Goal: Complete application form: Complete application form

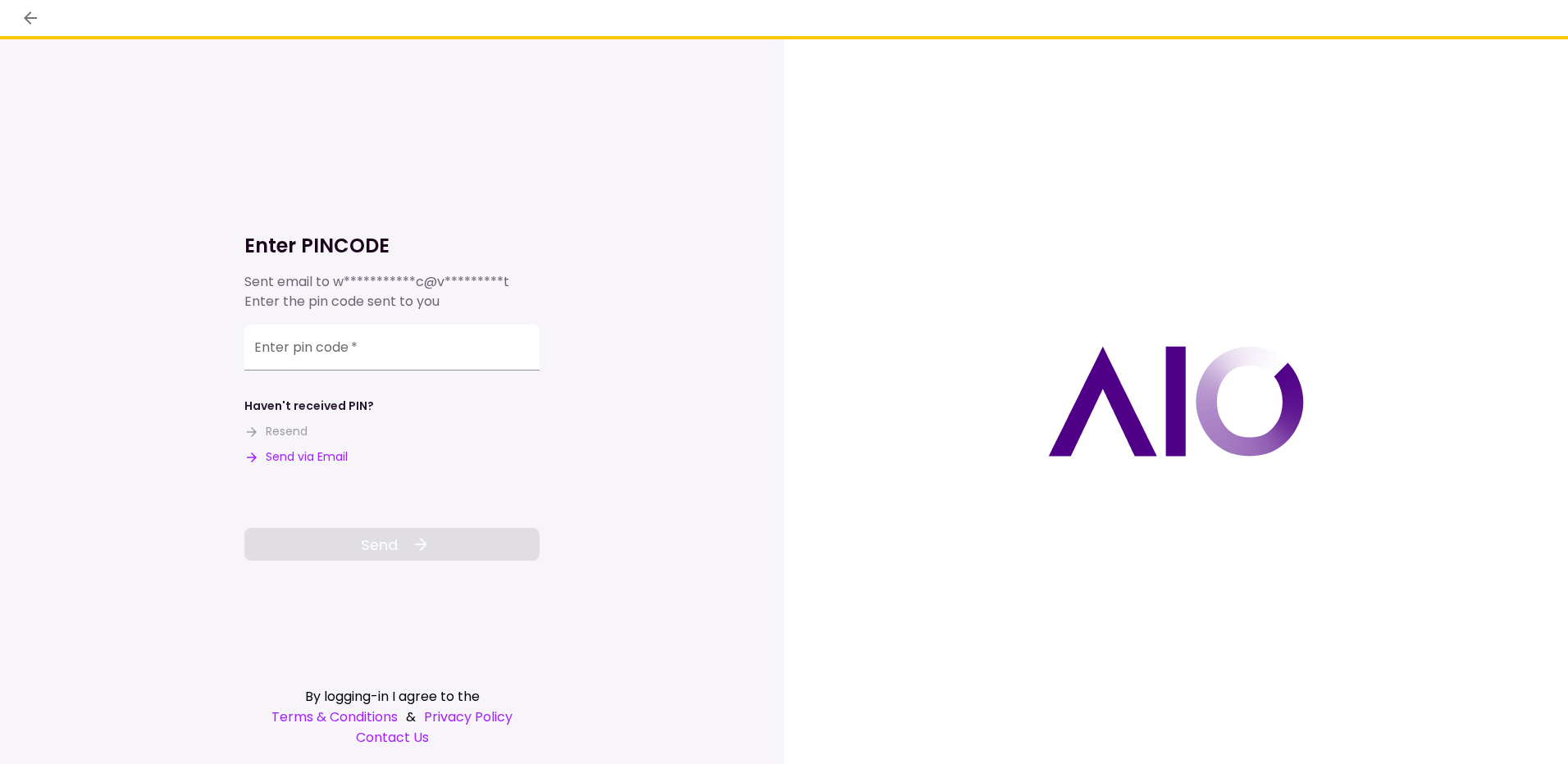
click at [282, 346] on div "Enter pin code   *" at bounding box center [392, 347] width 295 height 46
click at [308, 354] on div "Enter pin code   *" at bounding box center [392, 350] width 295 height 46
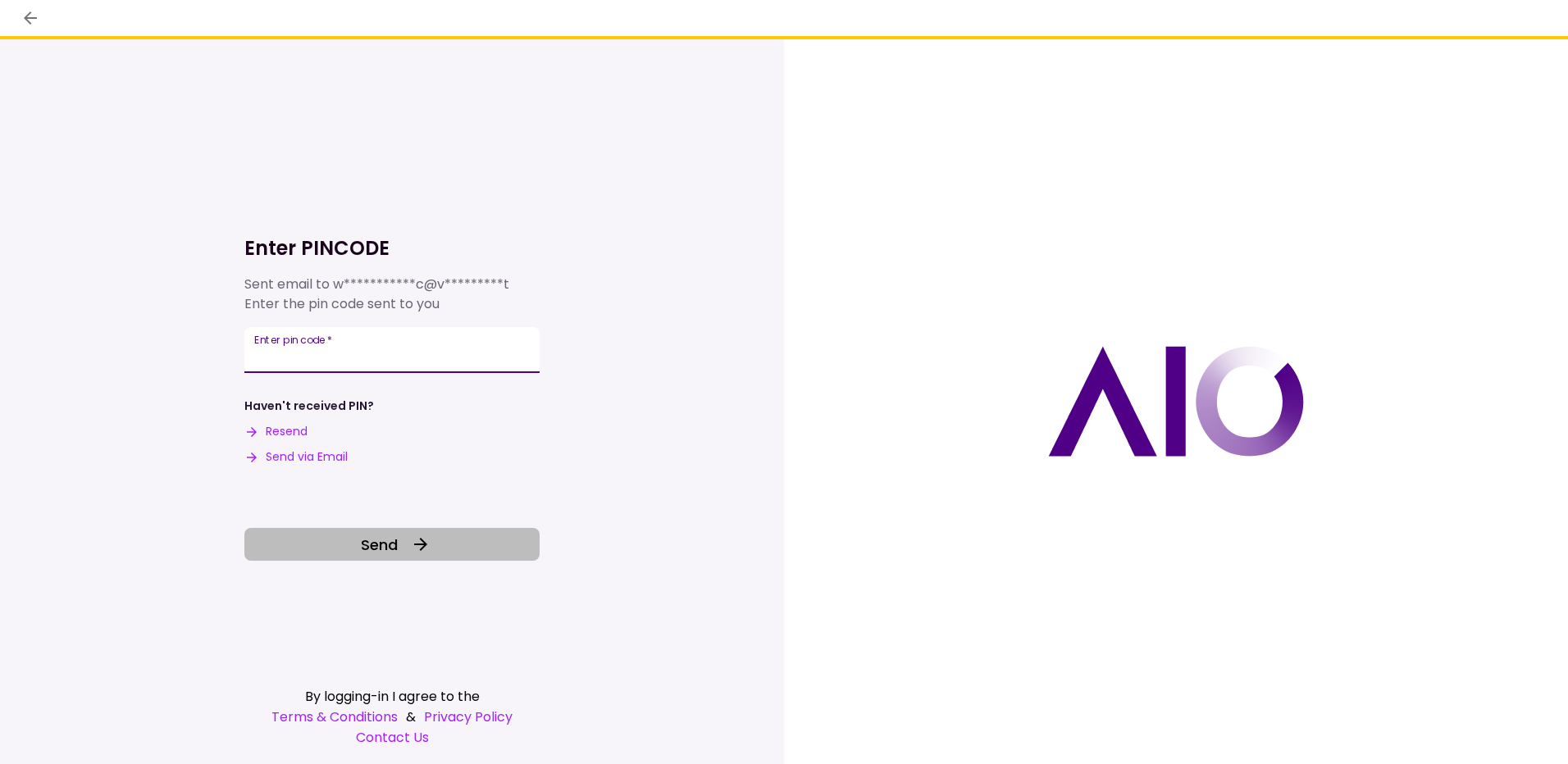
type input "******"
click at [396, 534] on span "Send" at bounding box center [380, 545] width 37 height 22
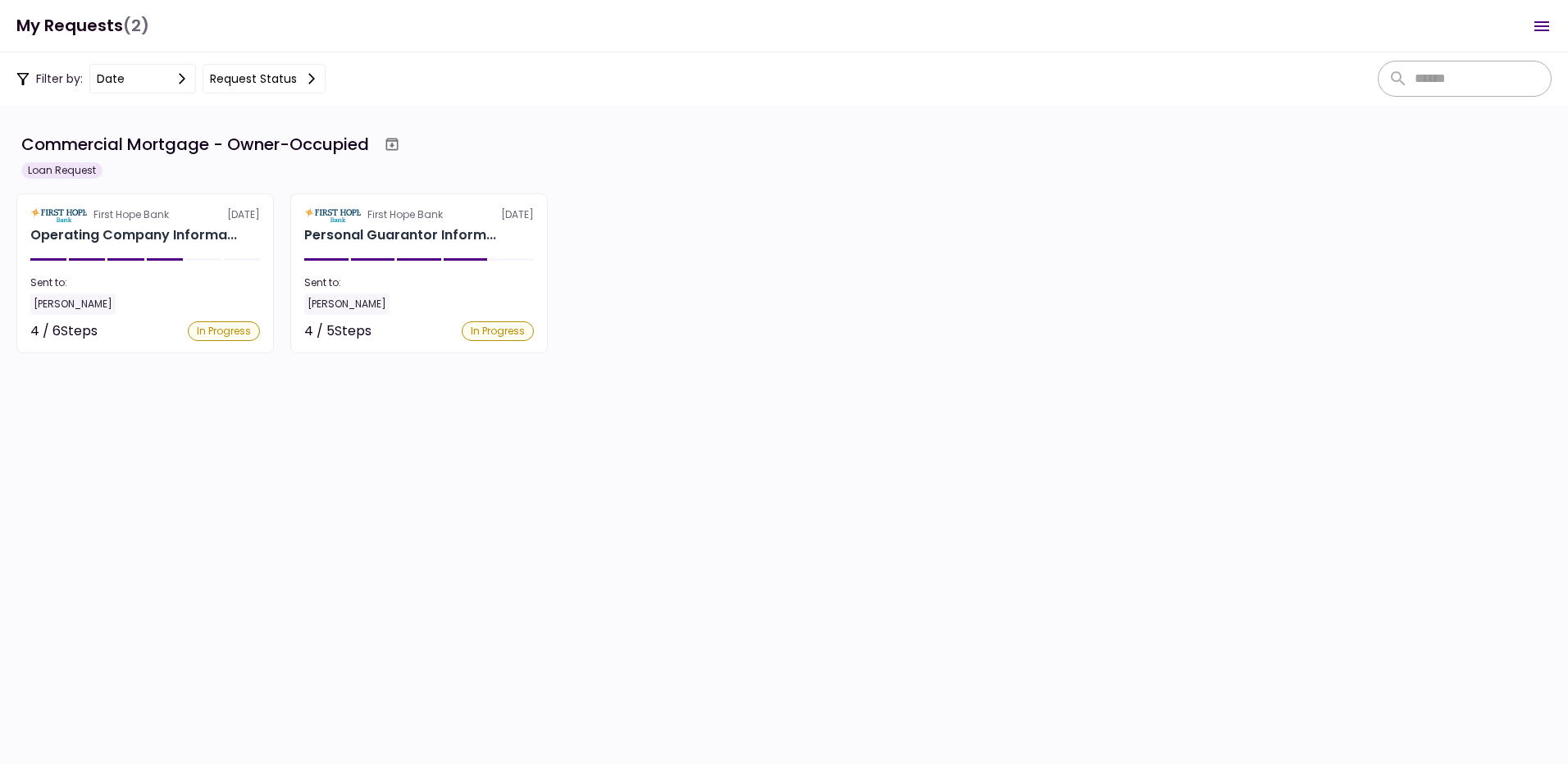
click at [184, 280] on div "Sent to:" at bounding box center [145, 283] width 229 height 15
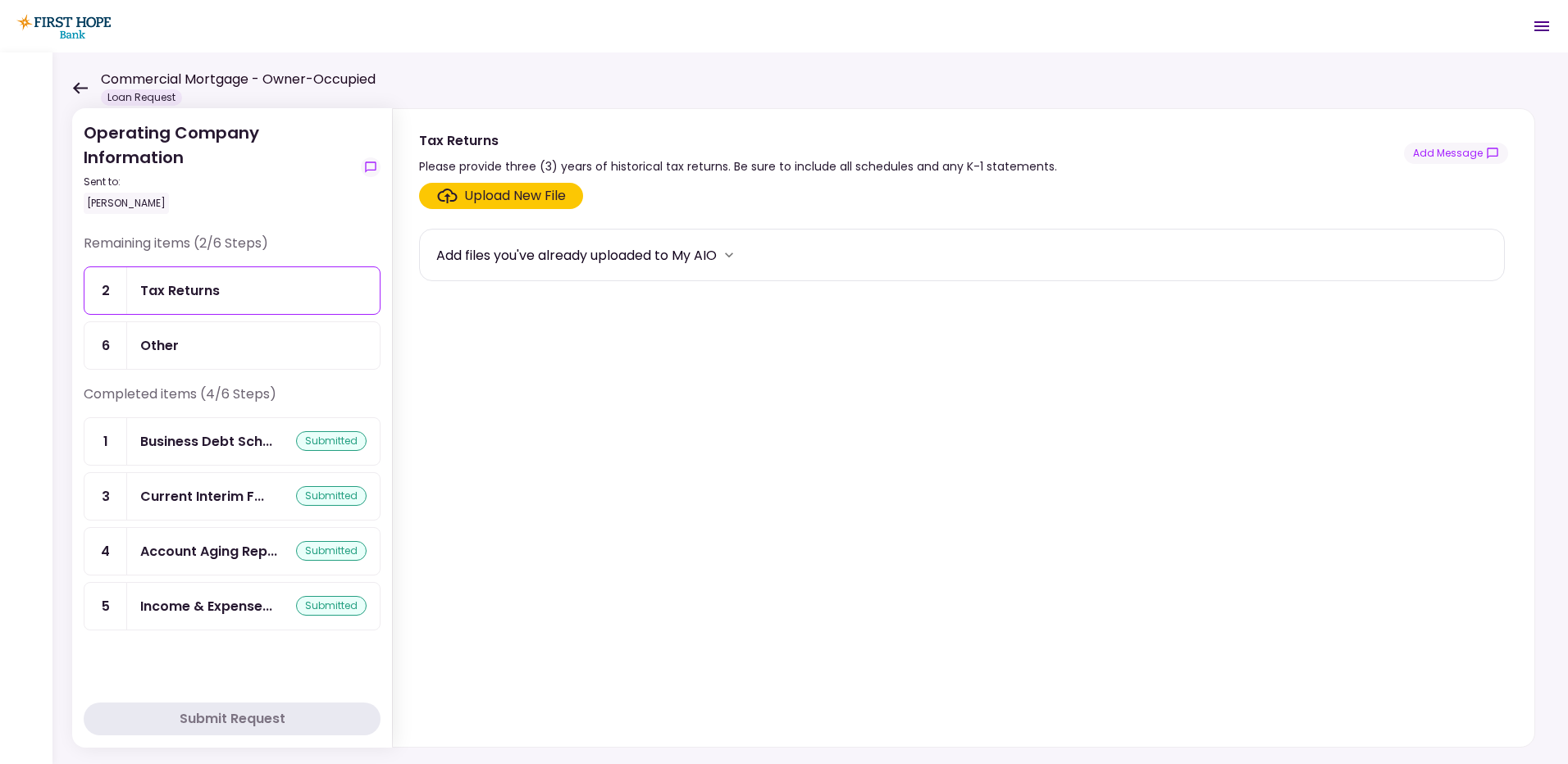
click at [78, 79] on div "Commercial Mortgage - Owner-Occupied Loan Request" at bounding box center [223, 87] width 303 height 36
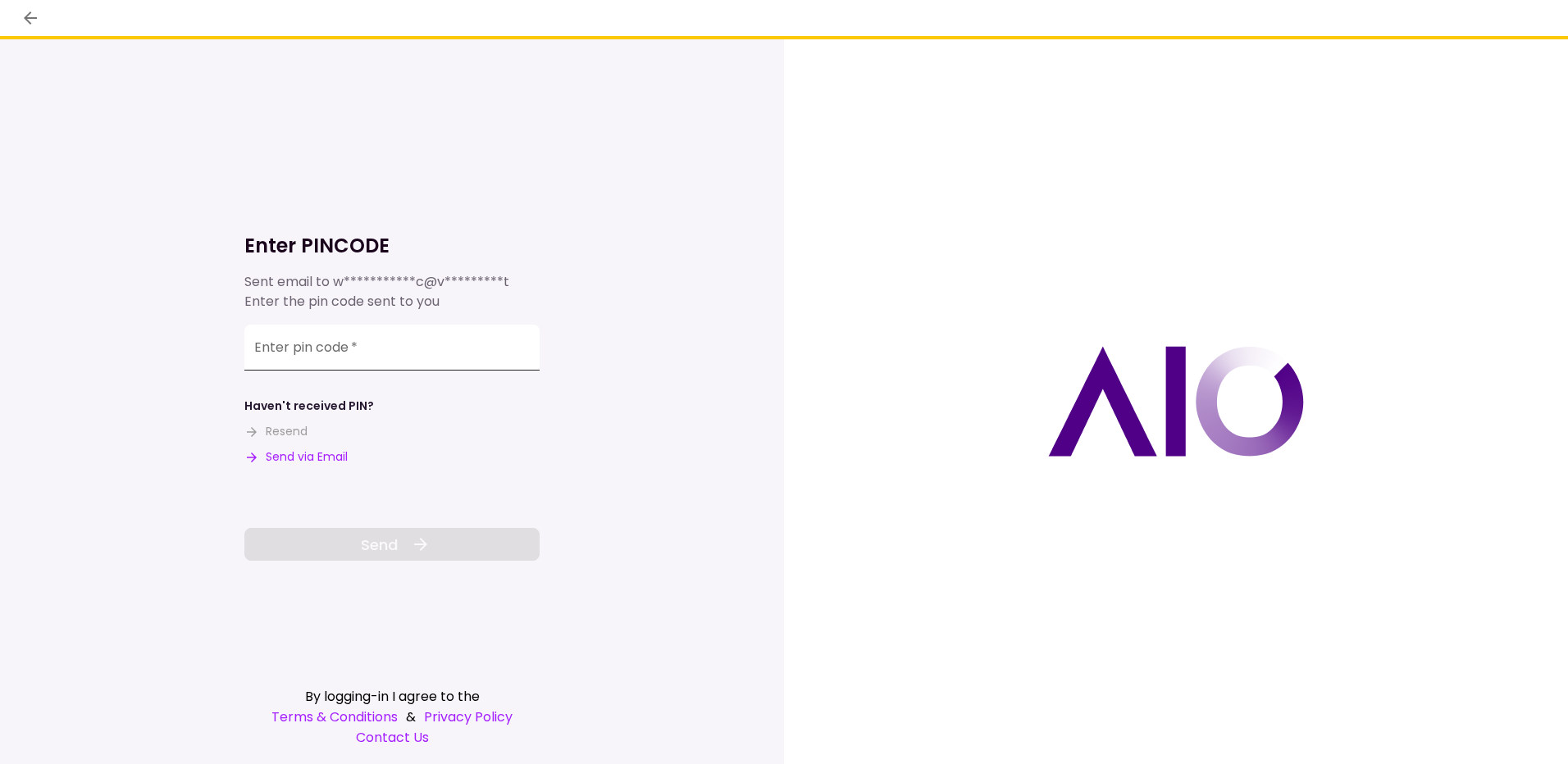
click at [304, 353] on input "Enter pin code   *" at bounding box center [392, 347] width 295 height 46
click at [292, 352] on label "Enter pin code   *" at bounding box center [306, 349] width 103 height 19
click at [292, 352] on input "Enter pin code   *" at bounding box center [392, 350] width 295 height 46
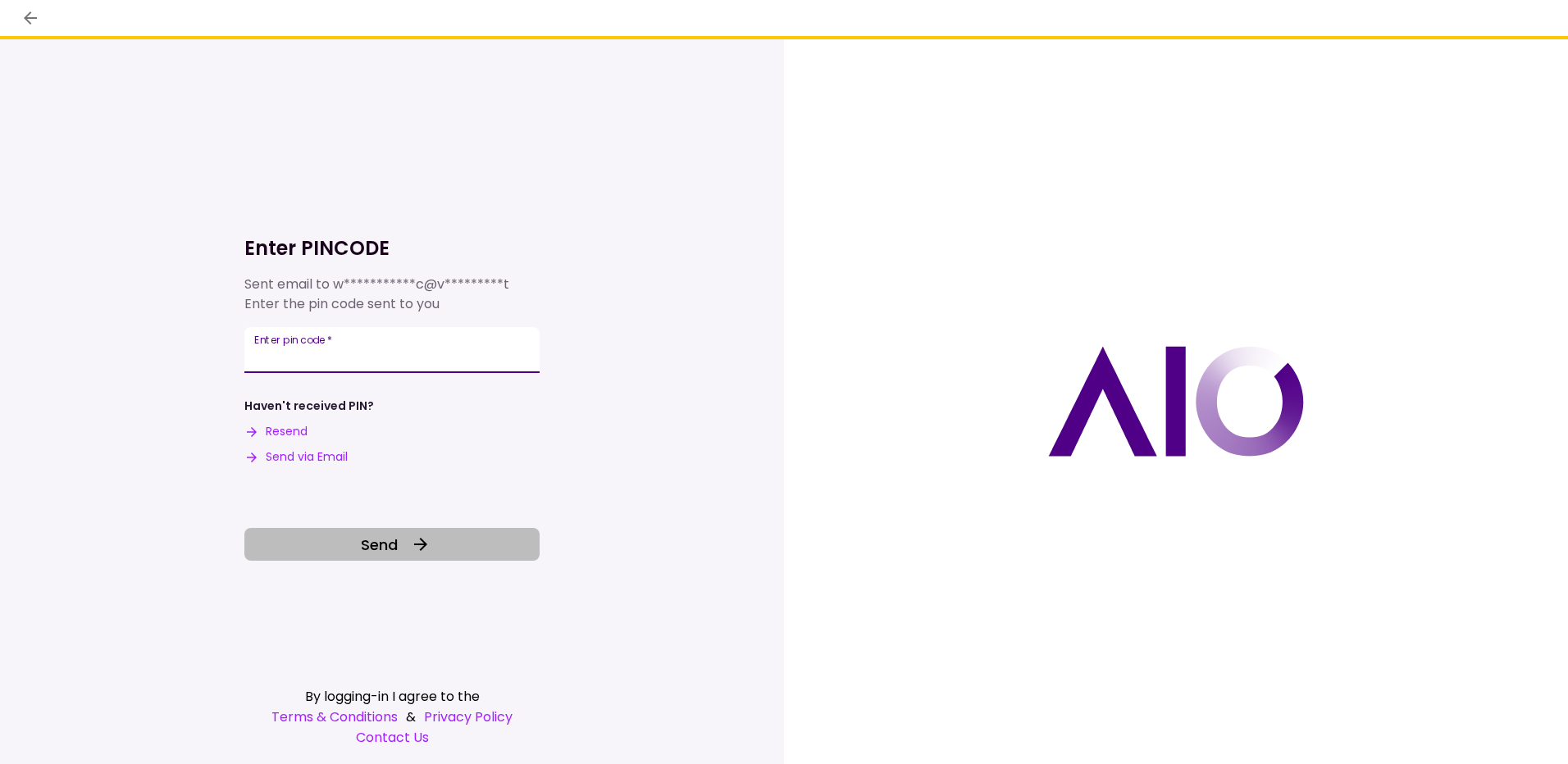
type input "******"
click at [341, 545] on button "Send" at bounding box center [392, 544] width 295 height 33
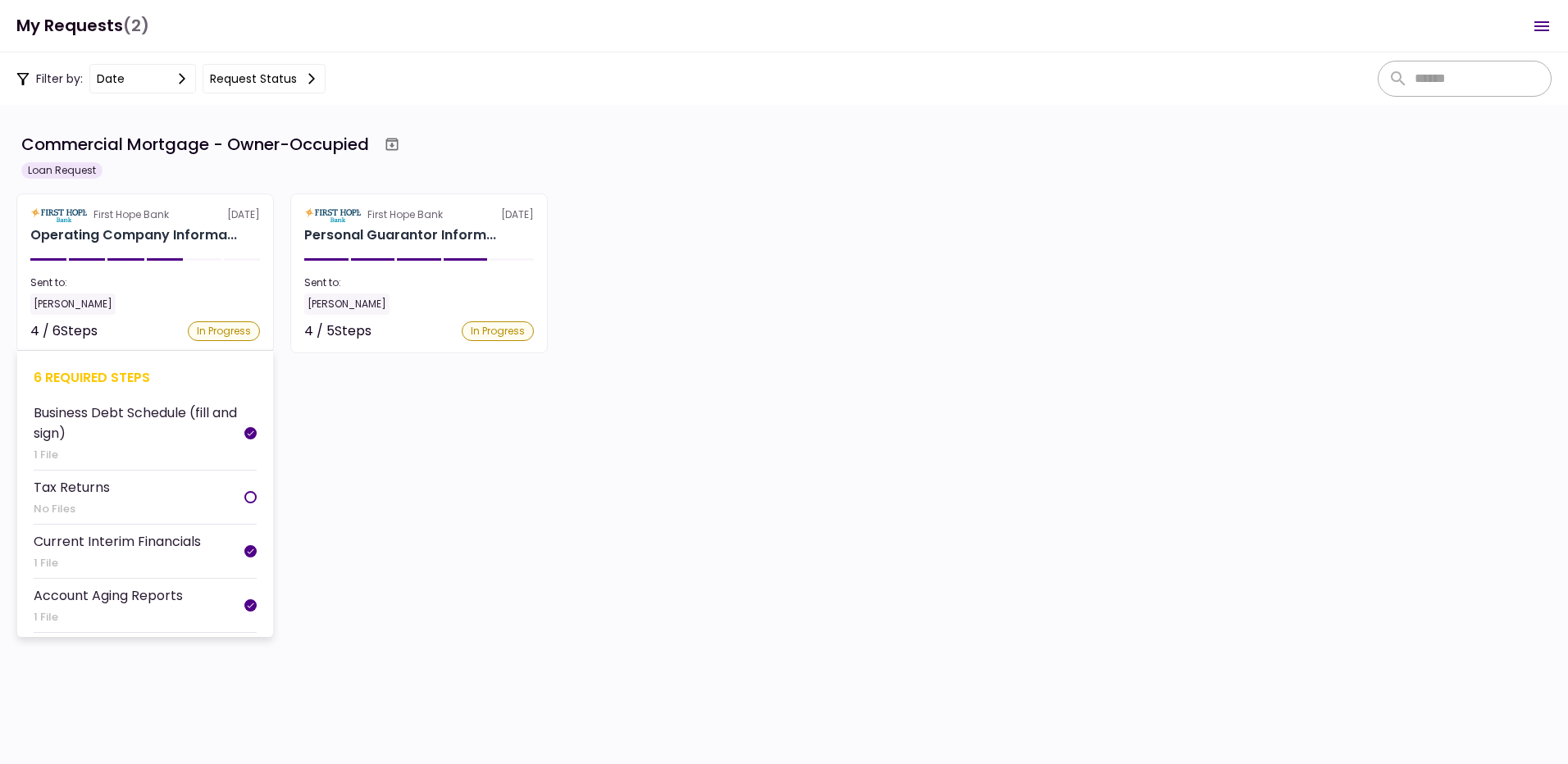
click at [76, 492] on div "Tax Returns" at bounding box center [72, 487] width 76 height 20
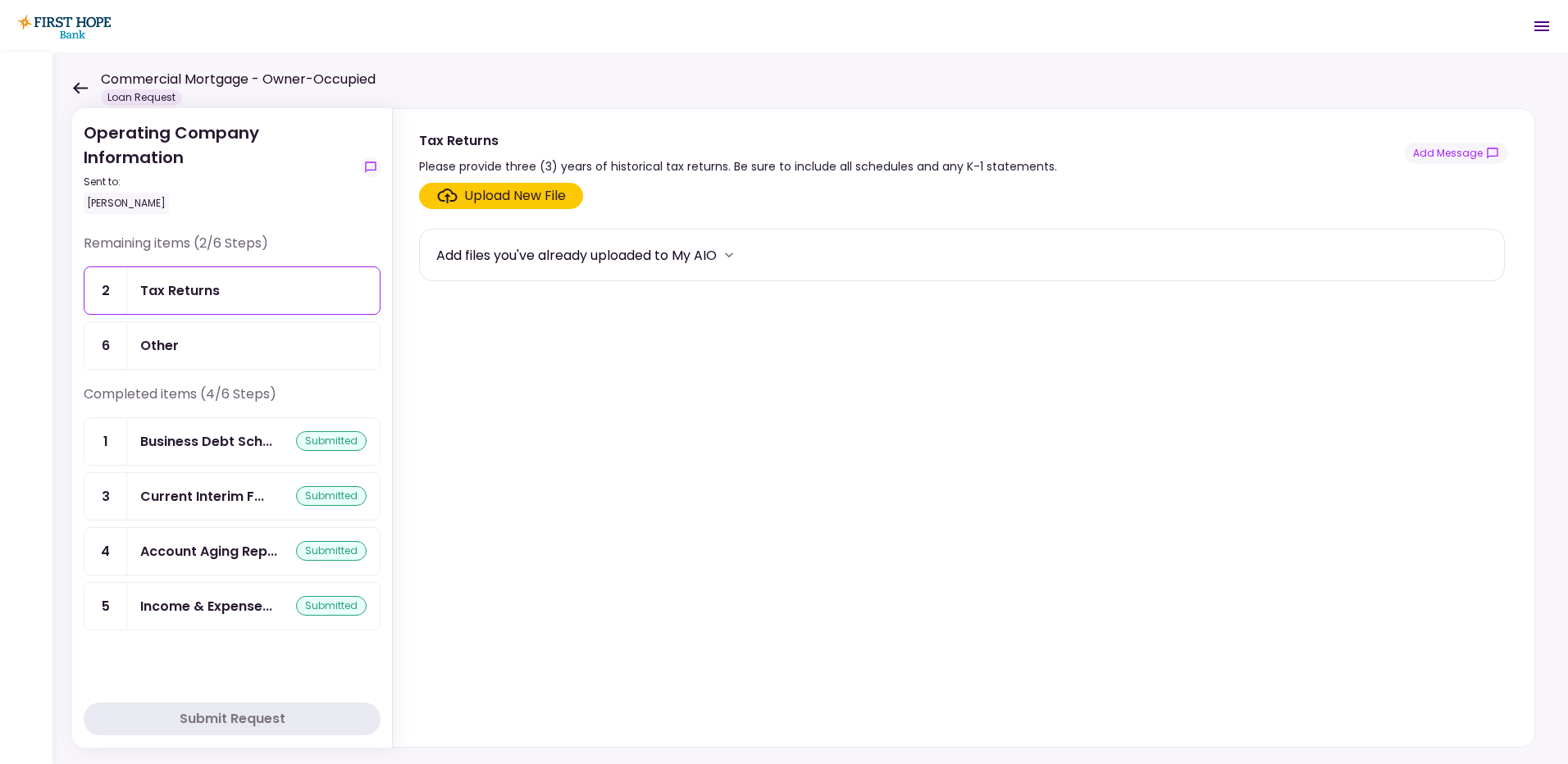
click at [504, 197] on div "Upload New File" at bounding box center [515, 195] width 101 height 20
click at [0, 0] on input "Upload New File" at bounding box center [0, 0] width 0 height 0
click at [619, 190] on div "Upload New File" at bounding box center [961, 196] width 1085 height 27
click at [462, 311] on section "Upload New File Add files you've already uploaded to My AIO" at bounding box center [963, 461] width 1089 height 557
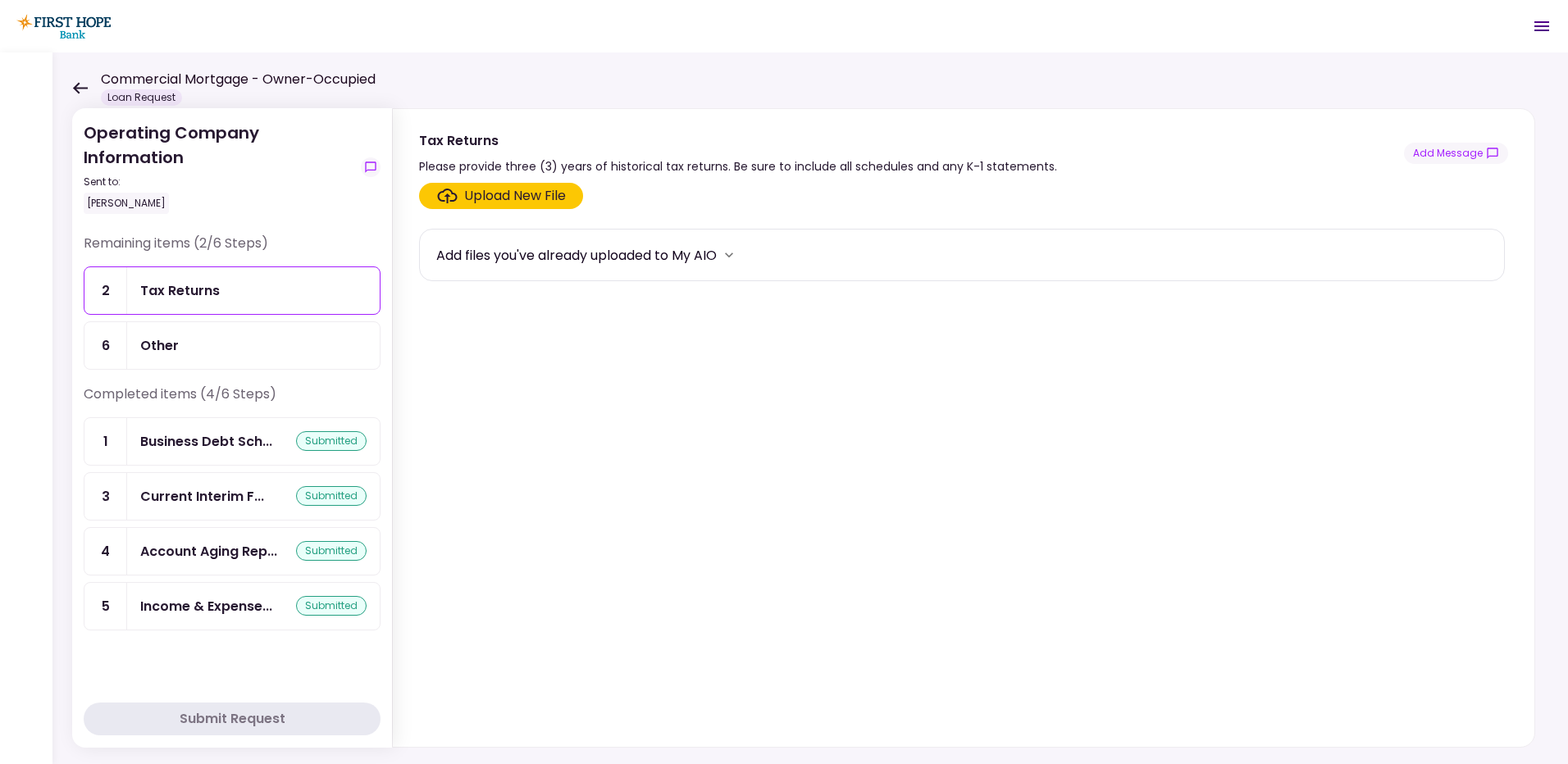
click at [449, 202] on icon "Click here to upload the required document" at bounding box center [447, 195] width 20 height 15
click at [0, 0] on input "Upload New File" at bounding box center [0, 0] width 0 height 0
click at [532, 256] on div "Add files you've already uploaded to My AIO" at bounding box center [576, 255] width 280 height 20
click at [734, 252] on icon "more" at bounding box center [729, 255] width 16 height 16
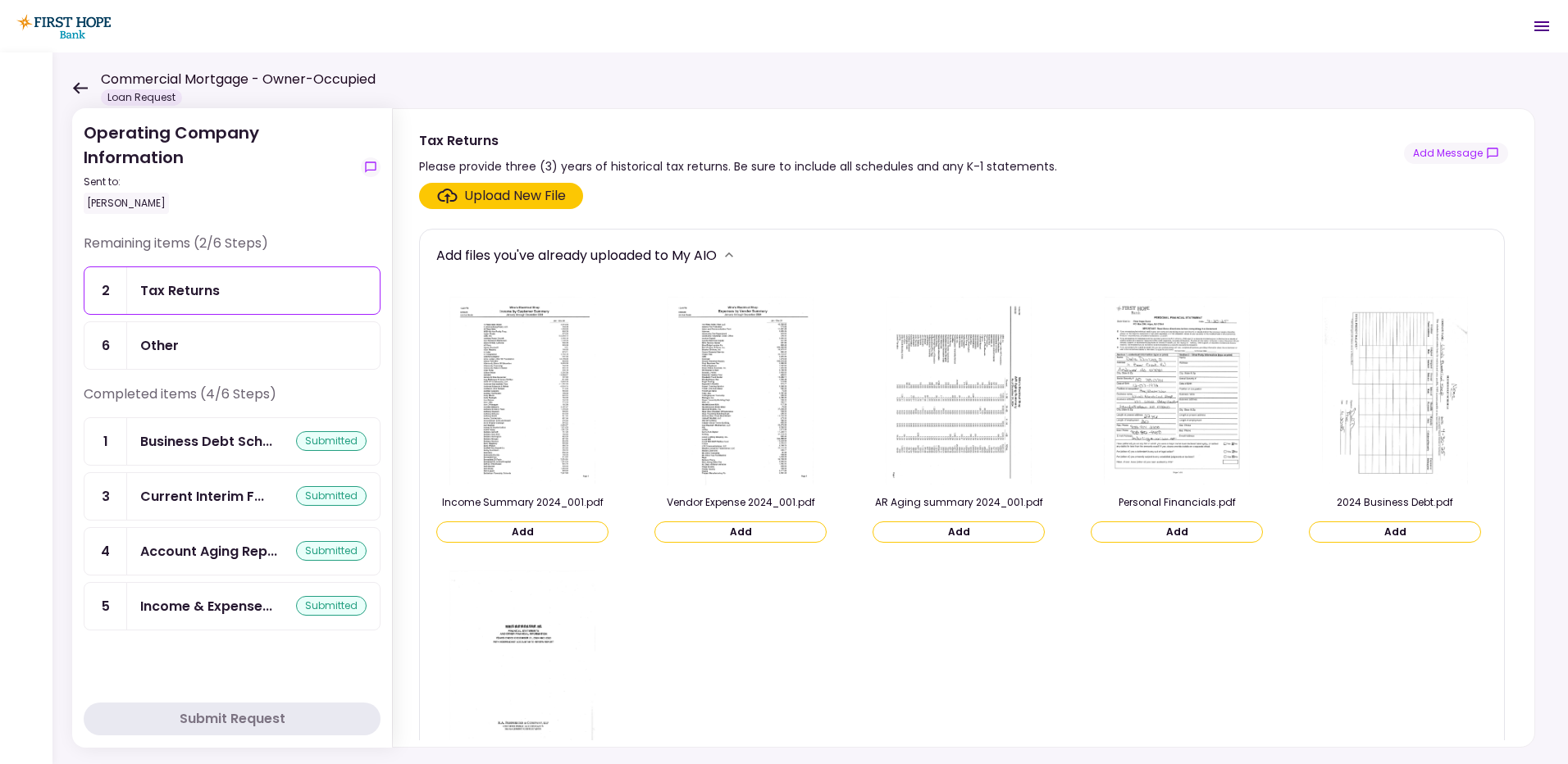
click at [733, 255] on icon "more" at bounding box center [728, 255] width 8 height 5
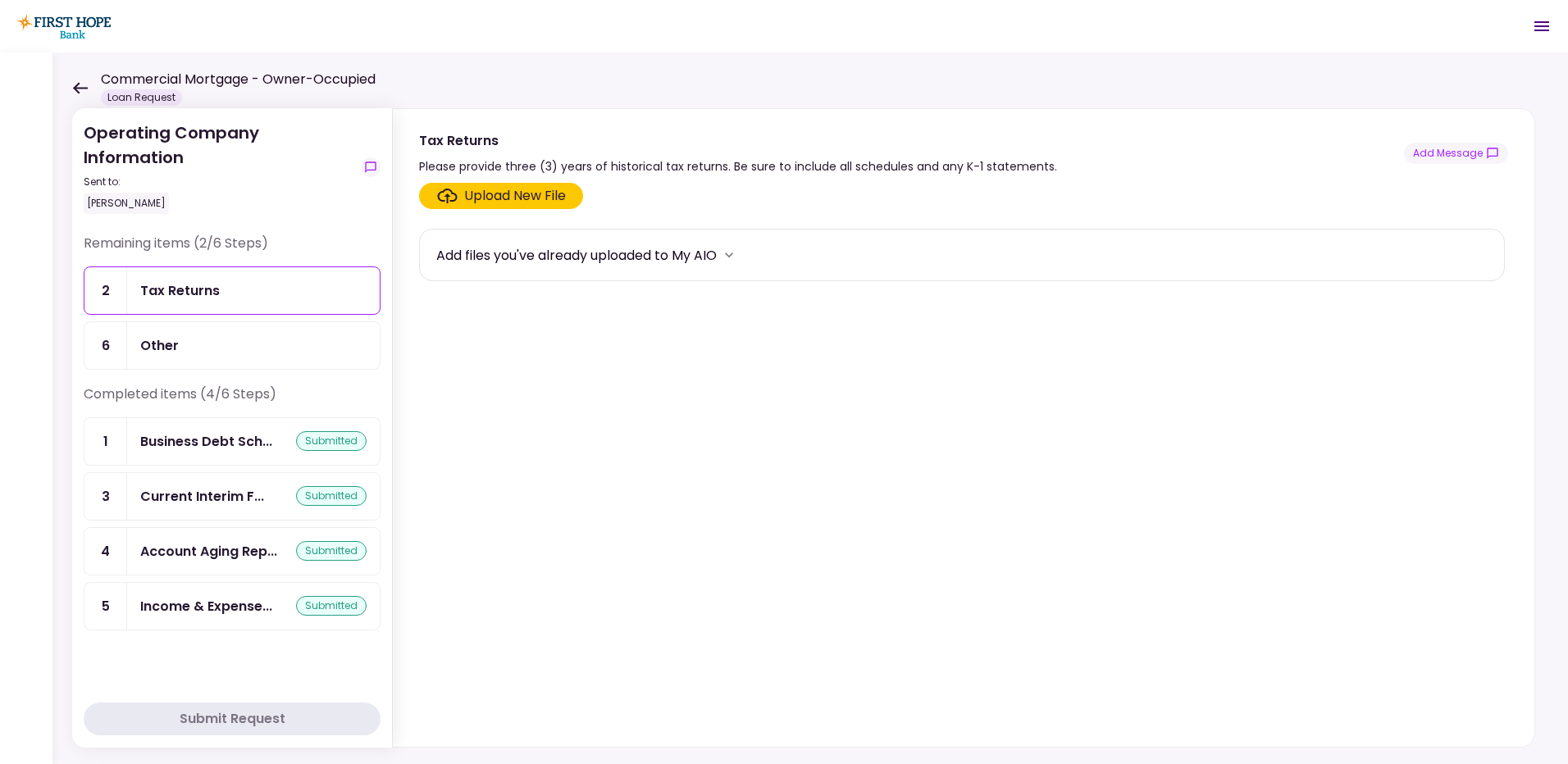
click at [555, 193] on div "Upload New File" at bounding box center [515, 195] width 101 height 20
click at [0, 0] on input "Upload New File" at bounding box center [0, 0] width 0 height 0
click at [500, 197] on div "Upload New File" at bounding box center [515, 195] width 101 height 20
click at [0, 0] on input "Upload New File" at bounding box center [0, 0] width 0 height 0
click at [481, 202] on div "Upload New File" at bounding box center [515, 195] width 101 height 20
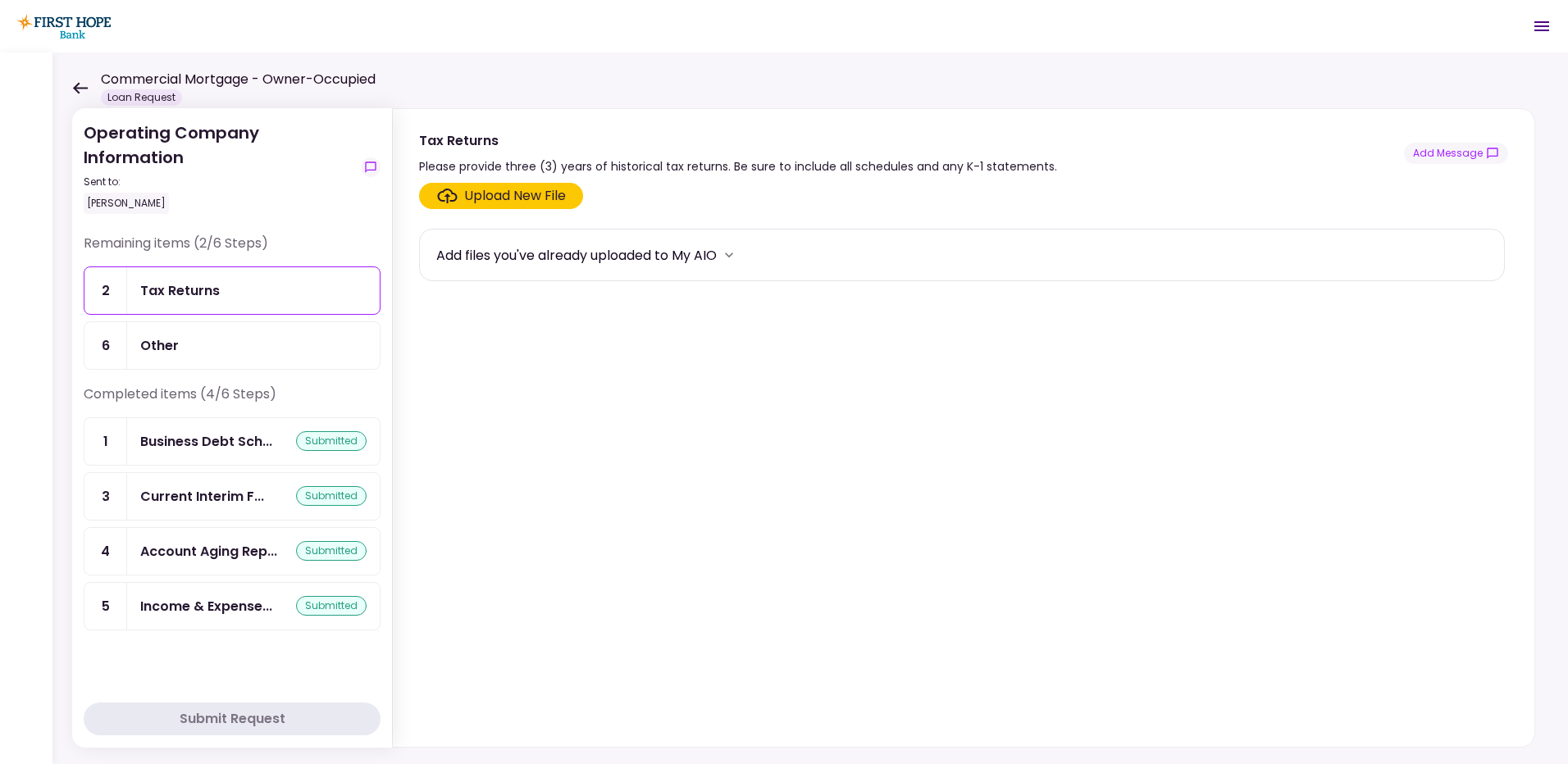
click at [0, 0] on input "Upload New File" at bounding box center [0, 0] width 0 height 0
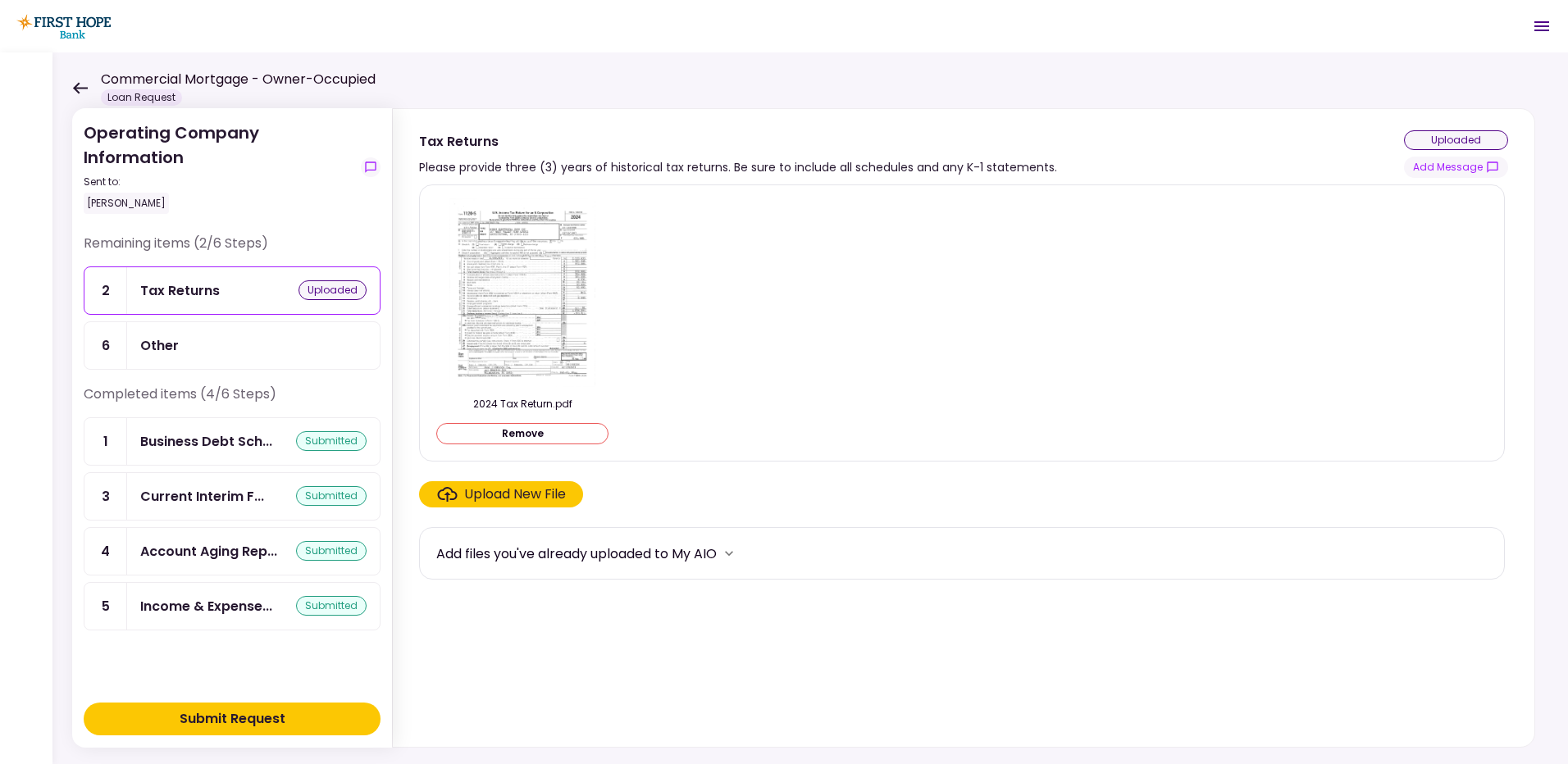
click at [532, 328] on img at bounding box center [523, 292] width 146 height 188
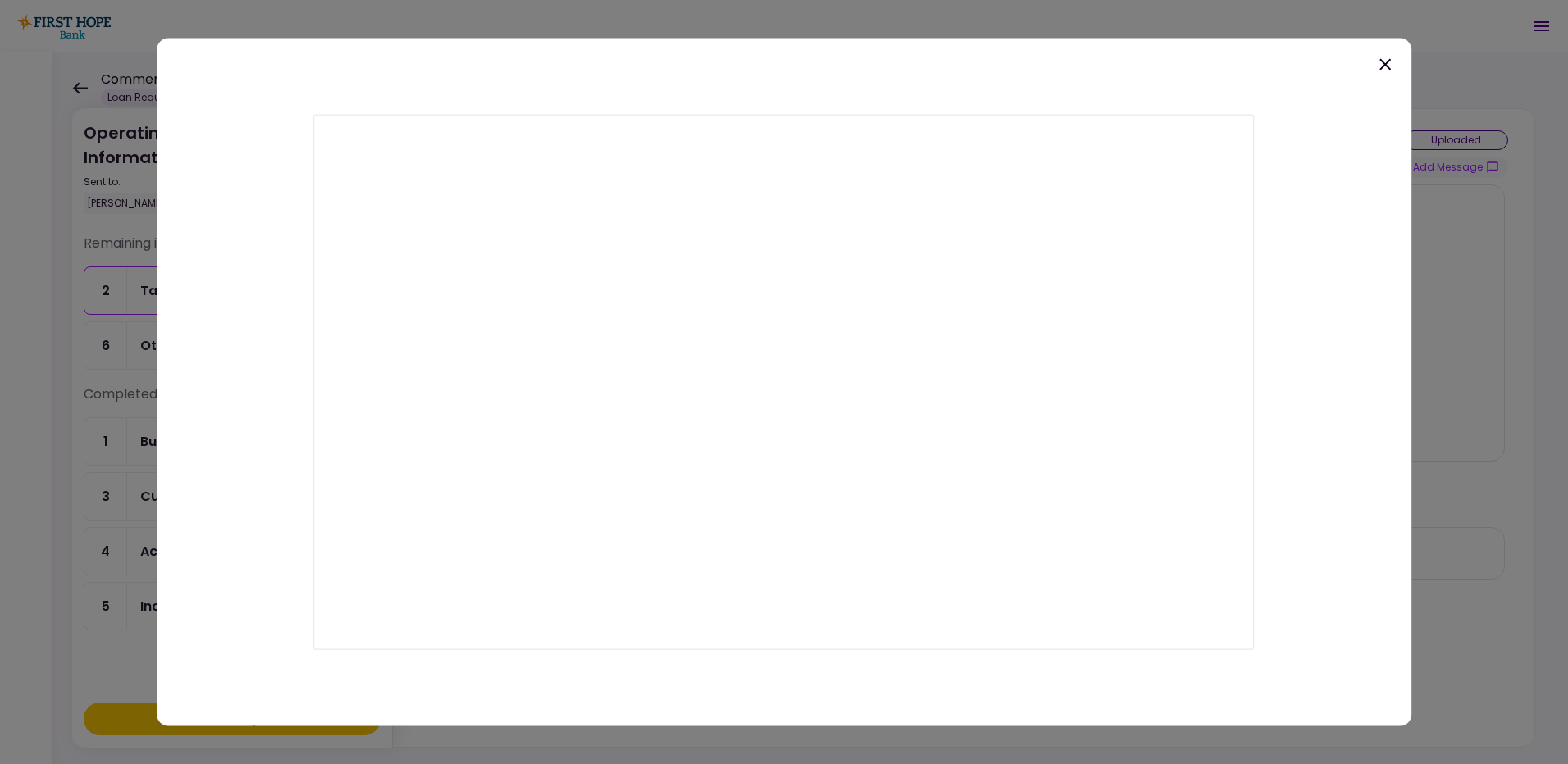
click at [1388, 64] on icon at bounding box center [1385, 65] width 20 height 20
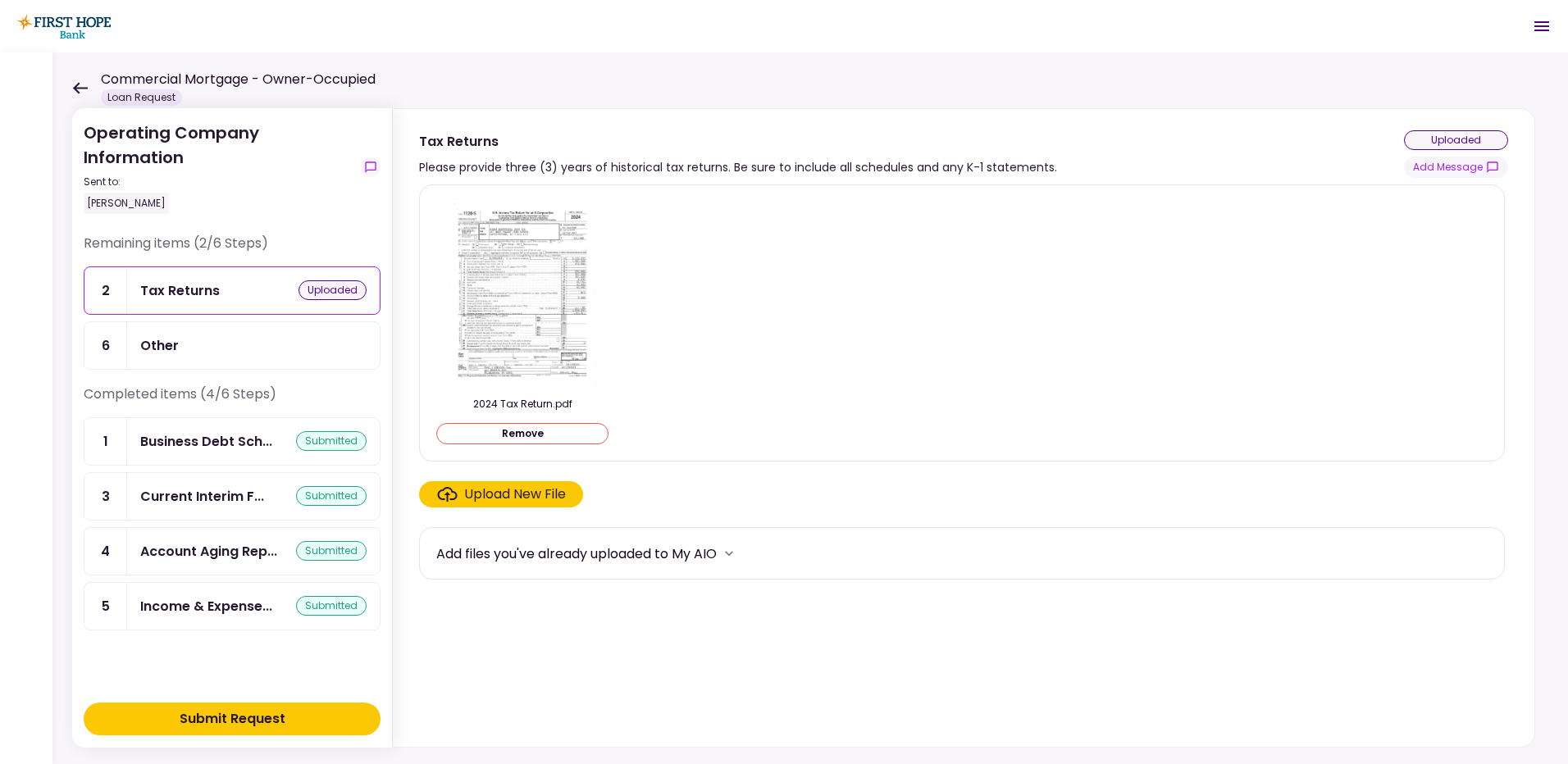
click at [485, 490] on div "Upload New File" at bounding box center [515, 494] width 101 height 20
click at [0, 0] on input "Upload New File" at bounding box center [0, 0] width 0 height 0
click at [185, 717] on div "Submit Request" at bounding box center [232, 719] width 106 height 20
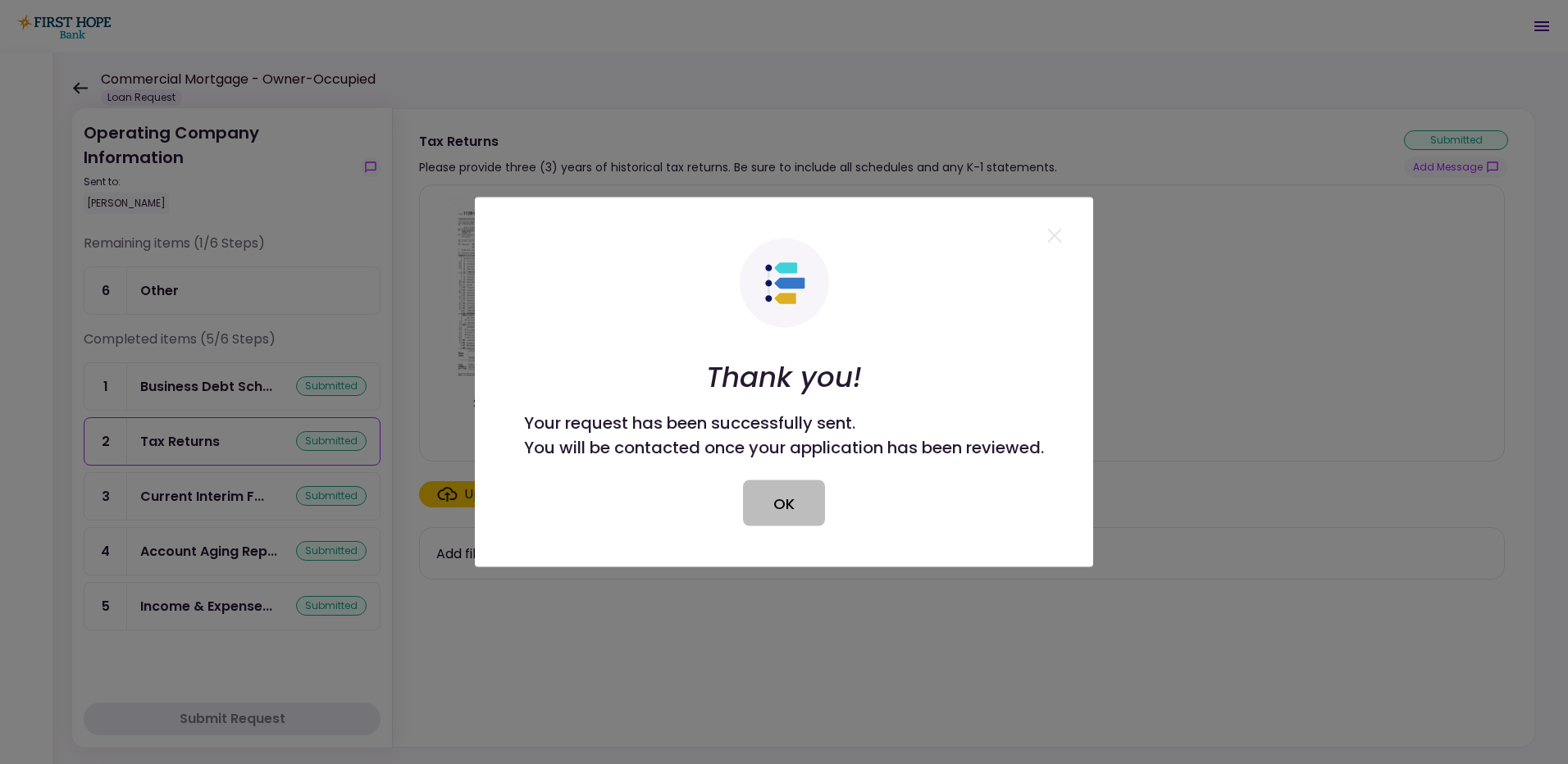
click at [788, 501] on button "OK" at bounding box center [784, 504] width 82 height 46
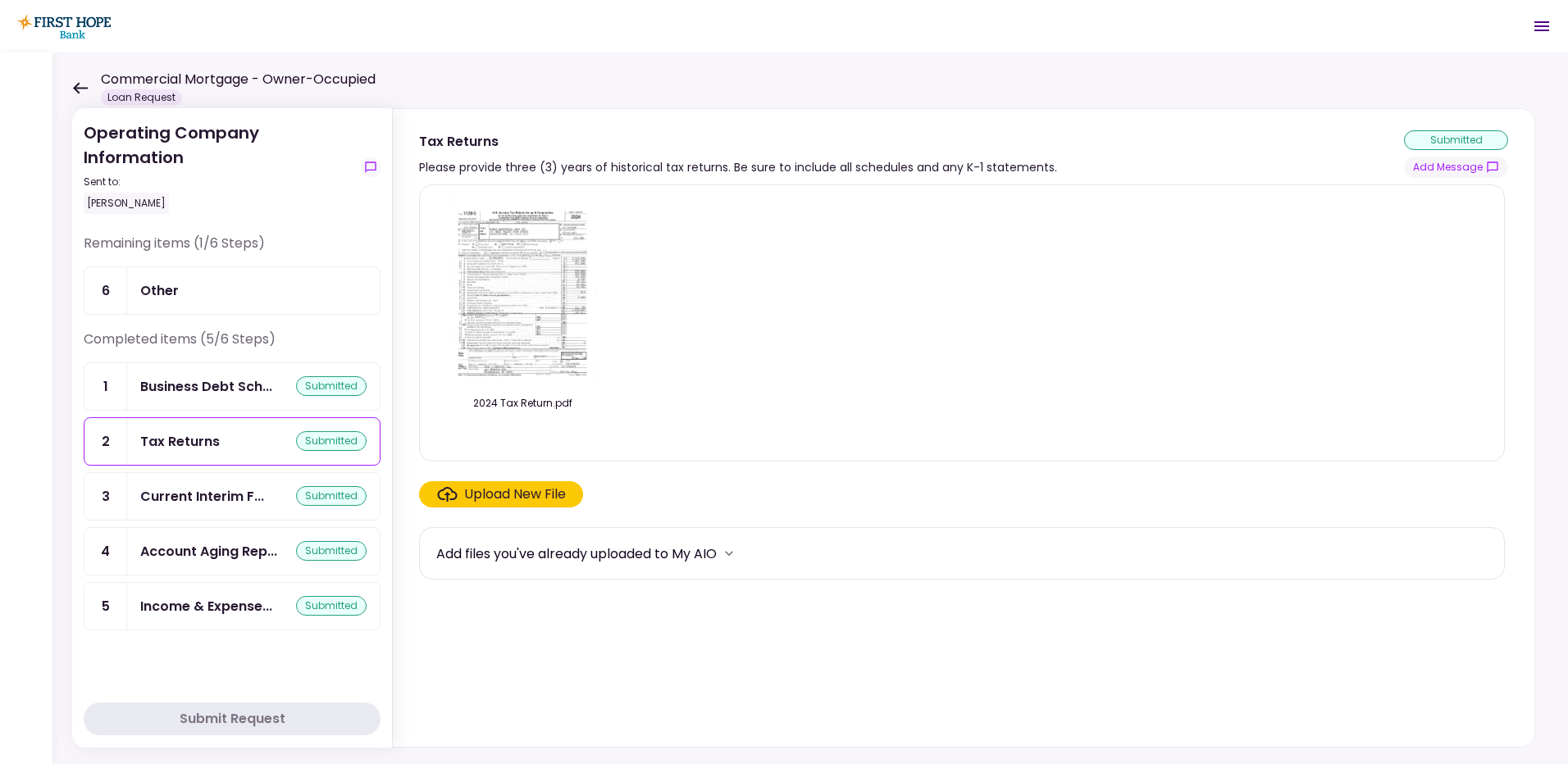
click at [82, 84] on icon at bounding box center [80, 88] width 16 height 12
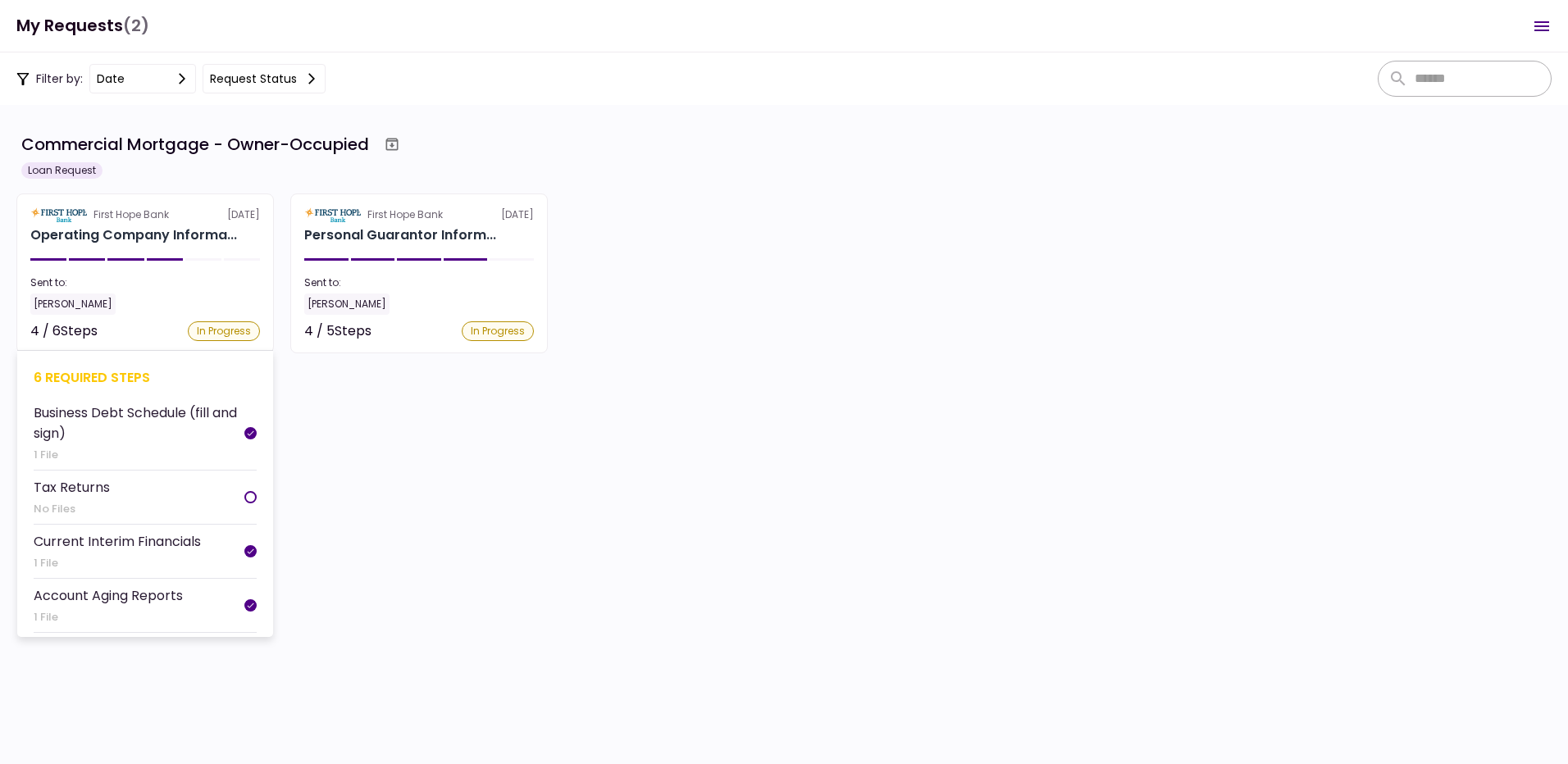
click at [244, 497] on div at bounding box center [251, 497] width 12 height 12
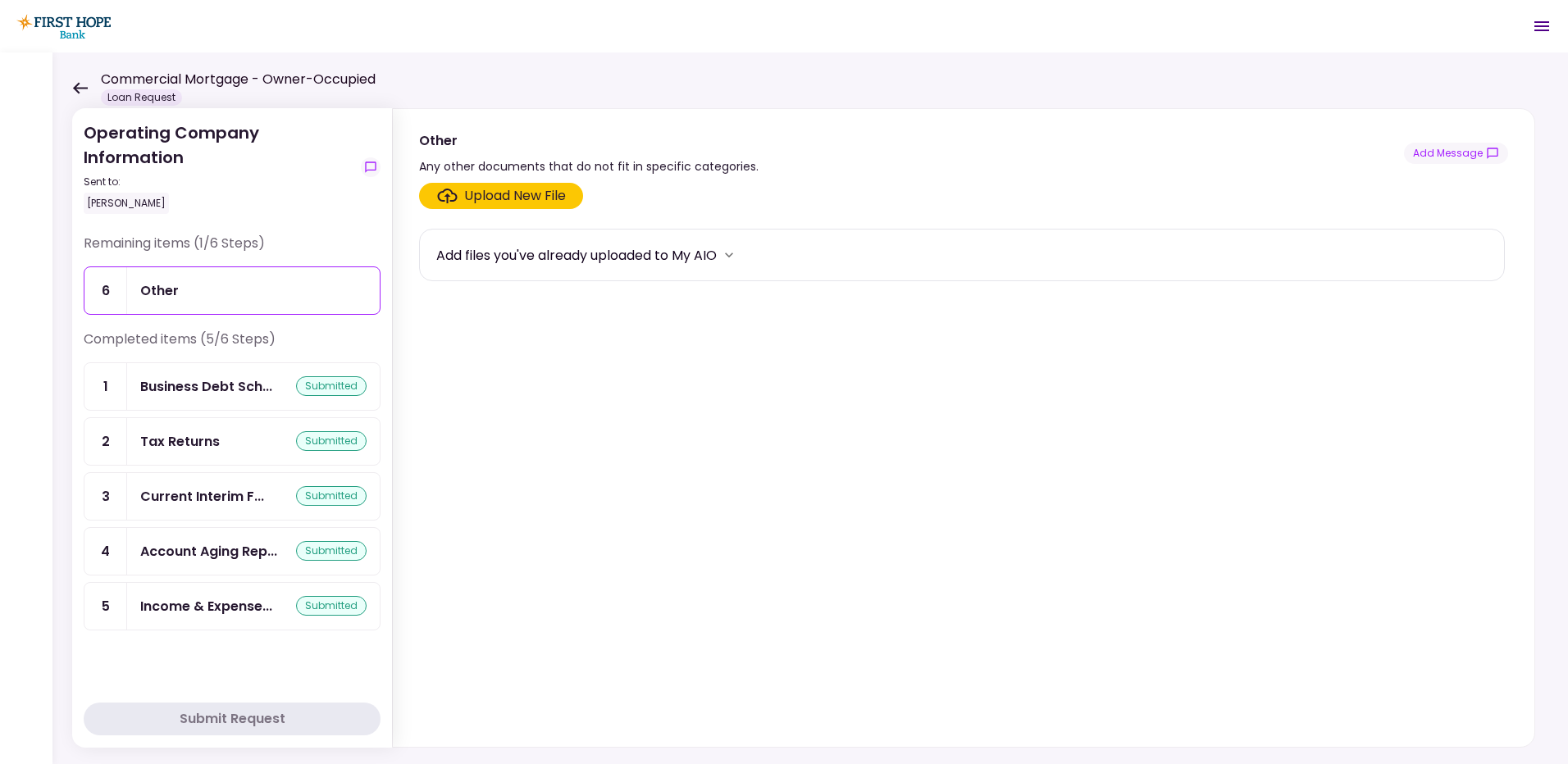
click at [164, 286] on div "Other" at bounding box center [159, 290] width 38 height 20
click at [226, 288] on div "Other" at bounding box center [253, 290] width 227 height 20
click at [501, 190] on div "Upload New File" at bounding box center [515, 195] width 101 height 20
click at [0, 0] on input "Upload New File" at bounding box center [0, 0] width 0 height 0
click at [492, 192] on div "Upload New File" at bounding box center [515, 195] width 101 height 20
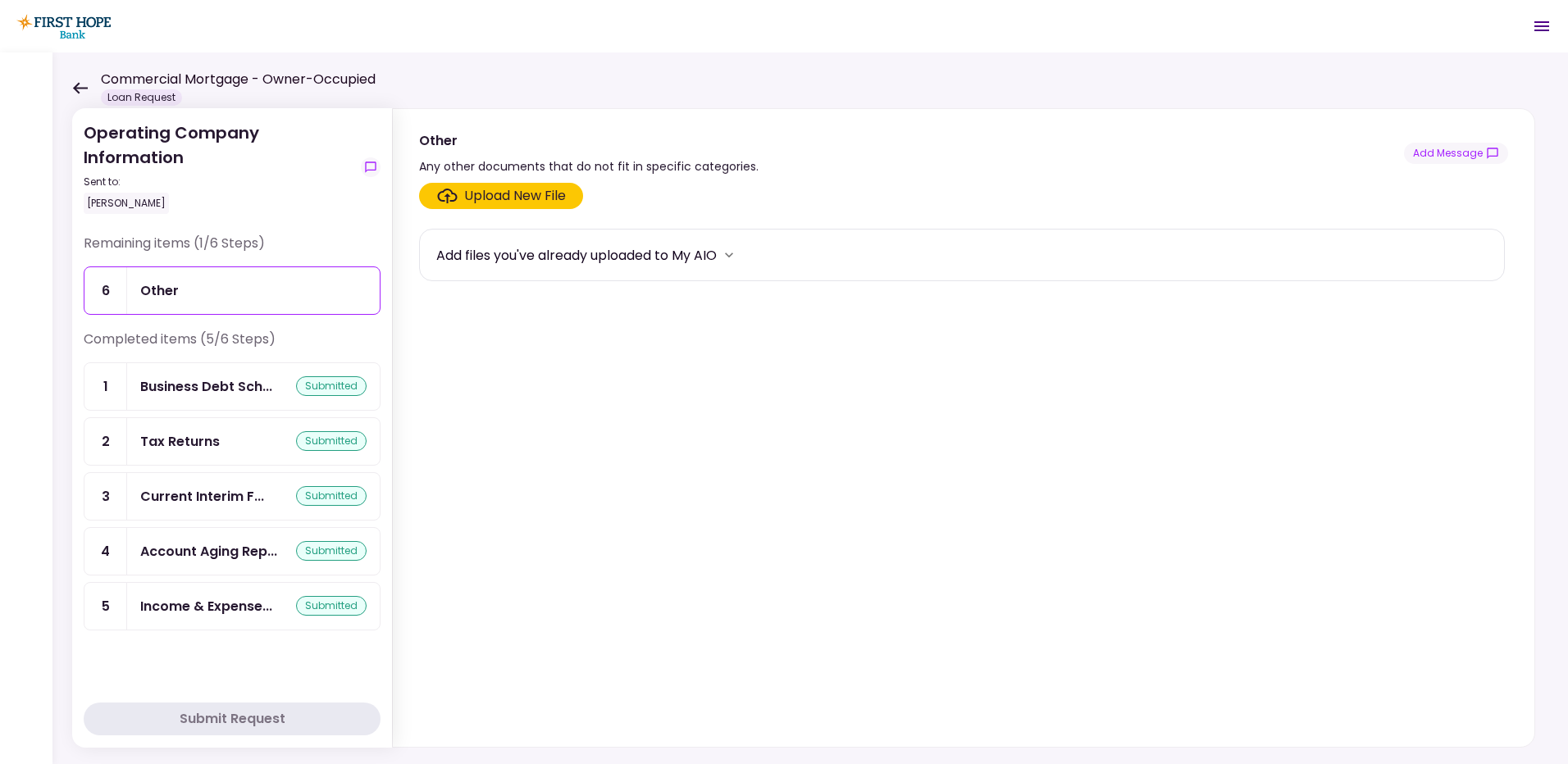
click at [0, 0] on input "Upload New File" at bounding box center [0, 0] width 0 height 0
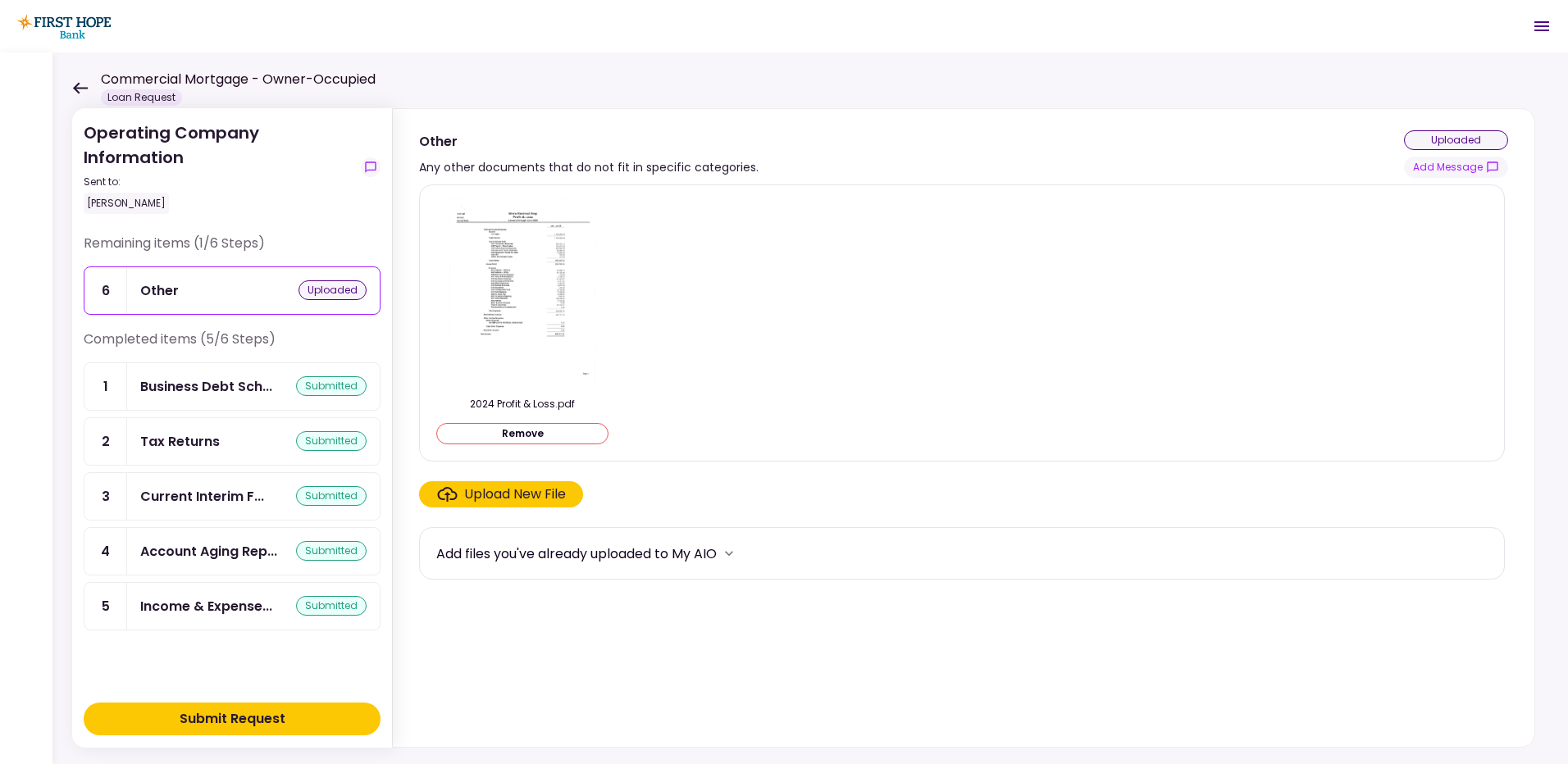
click at [498, 293] on img at bounding box center [523, 292] width 146 height 188
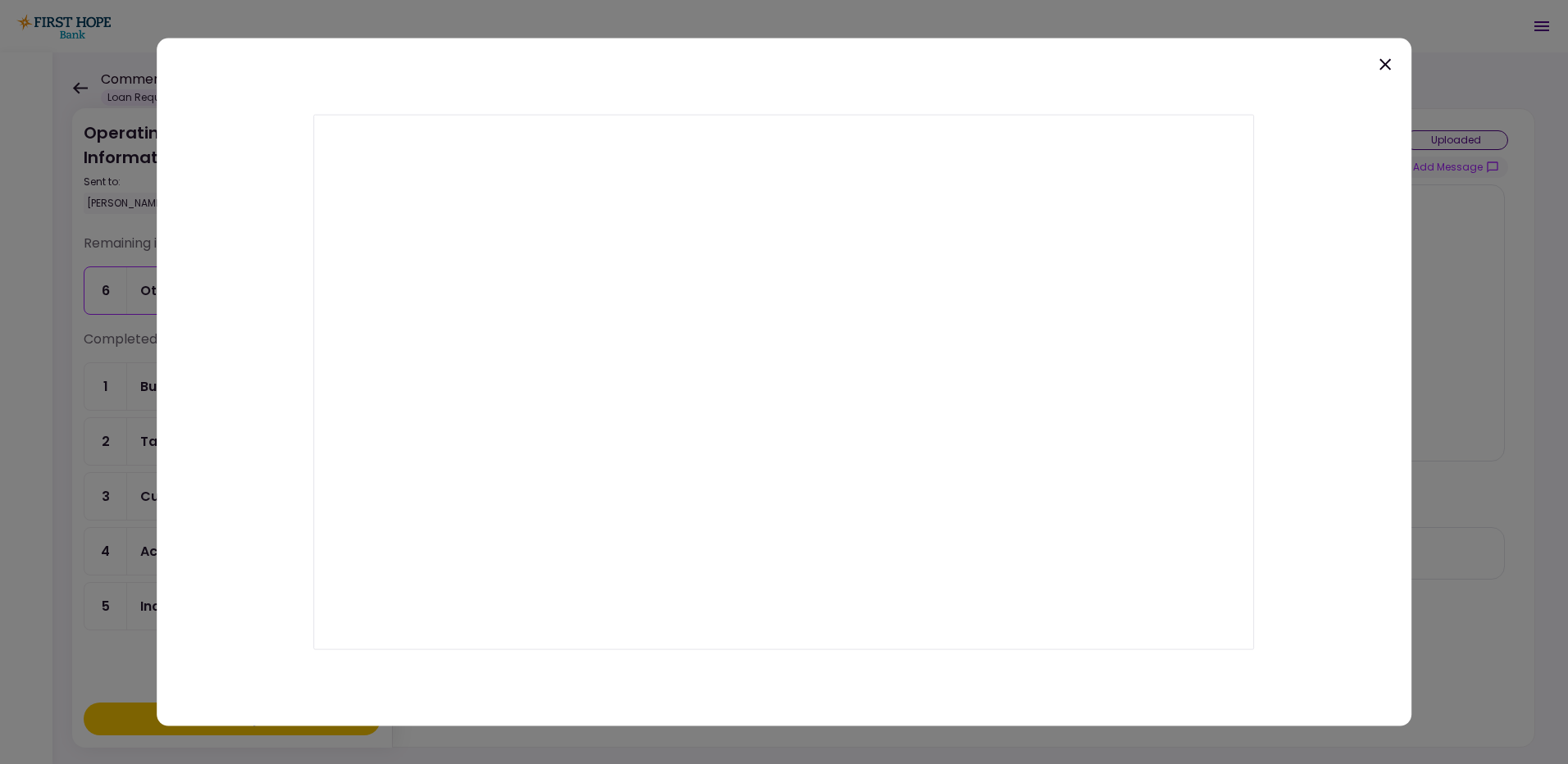
click at [1386, 64] on icon at bounding box center [1385, 64] width 12 height 12
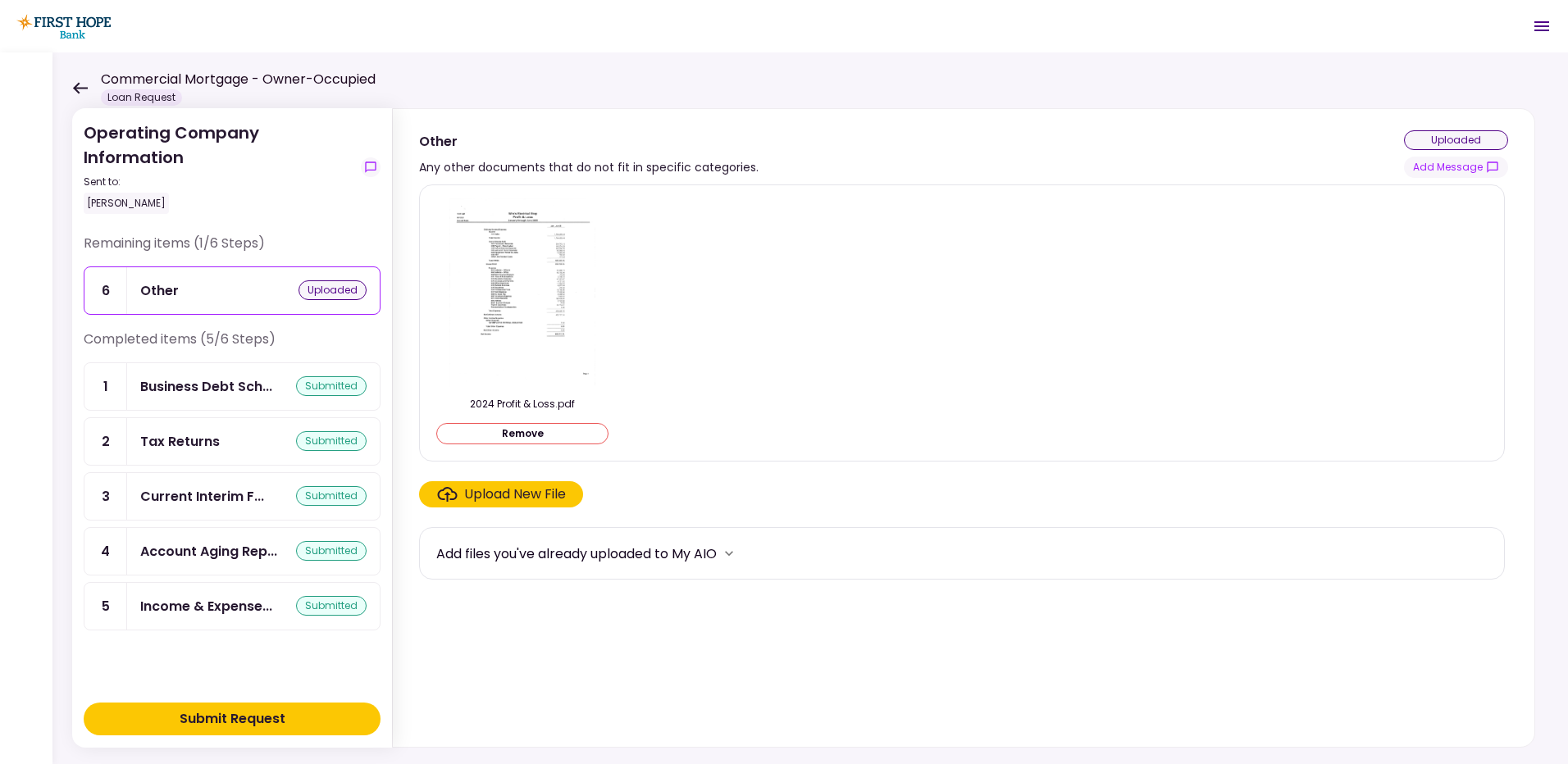
click at [272, 717] on div "Submit Request" at bounding box center [232, 719] width 106 height 20
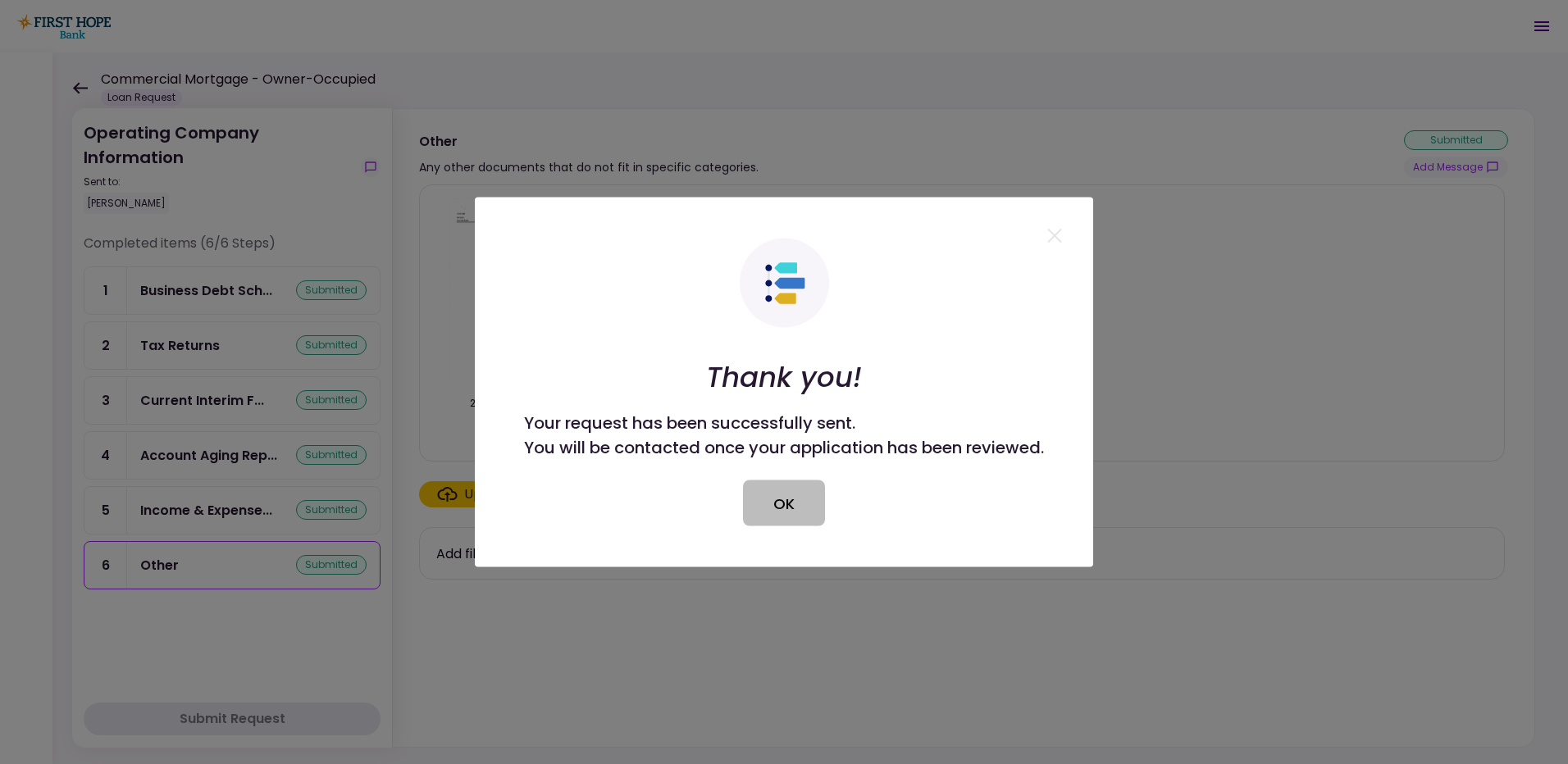
click at [785, 510] on button "OK" at bounding box center [784, 504] width 82 height 46
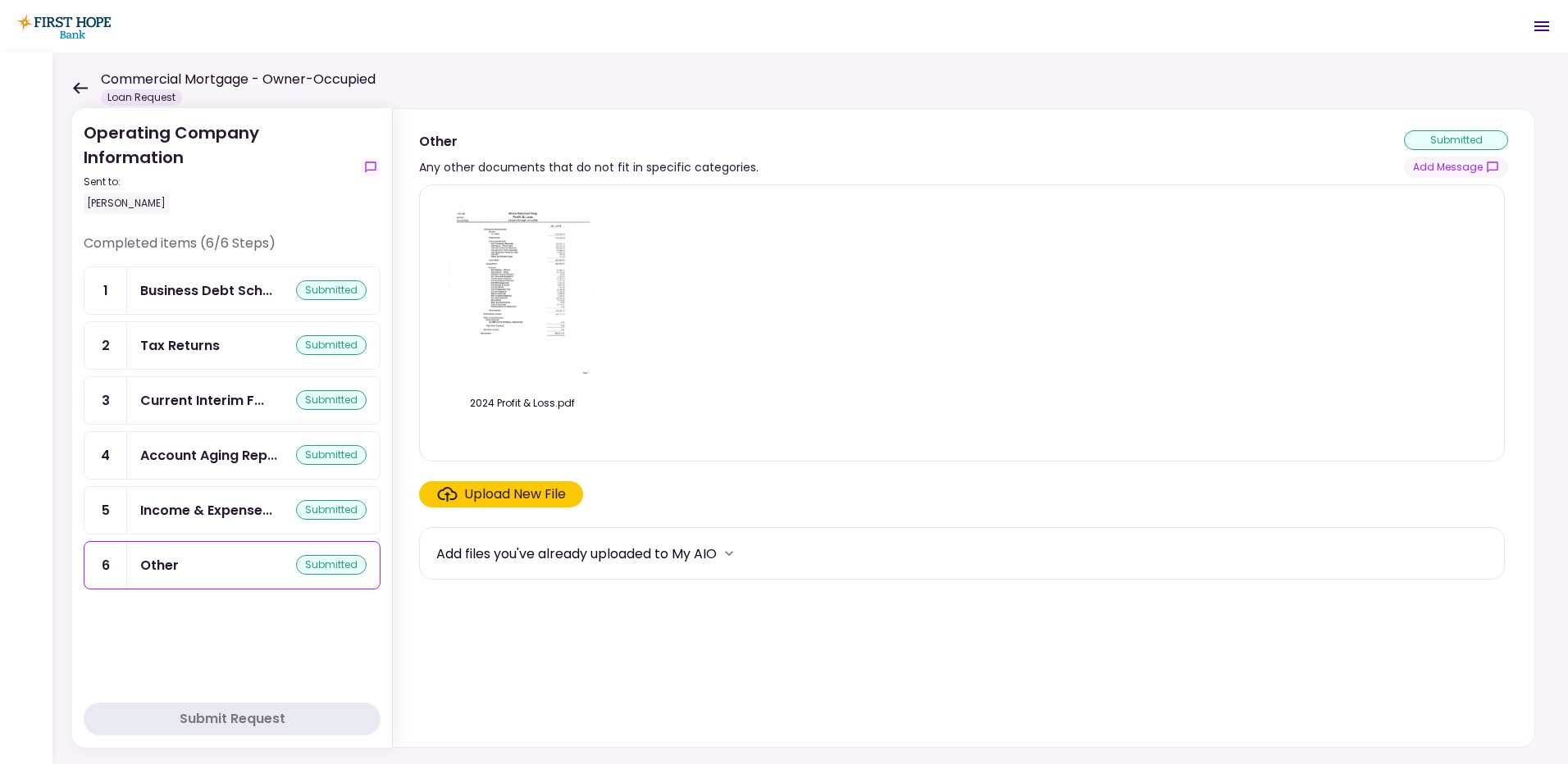
click at [84, 88] on icon at bounding box center [80, 87] width 15 height 12
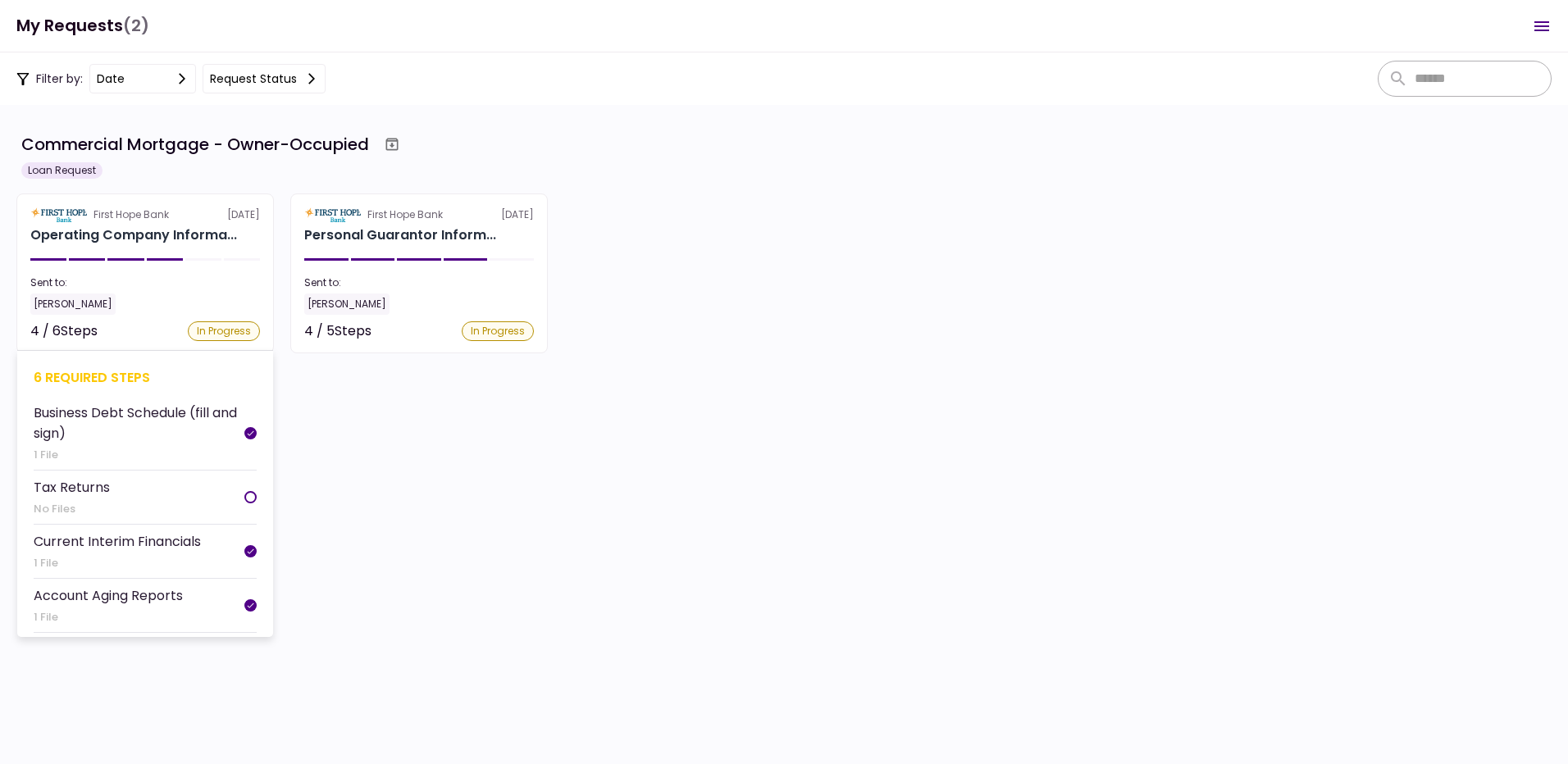
click at [166, 493] on li "Tax Returns No Files" at bounding box center [145, 497] width 223 height 54
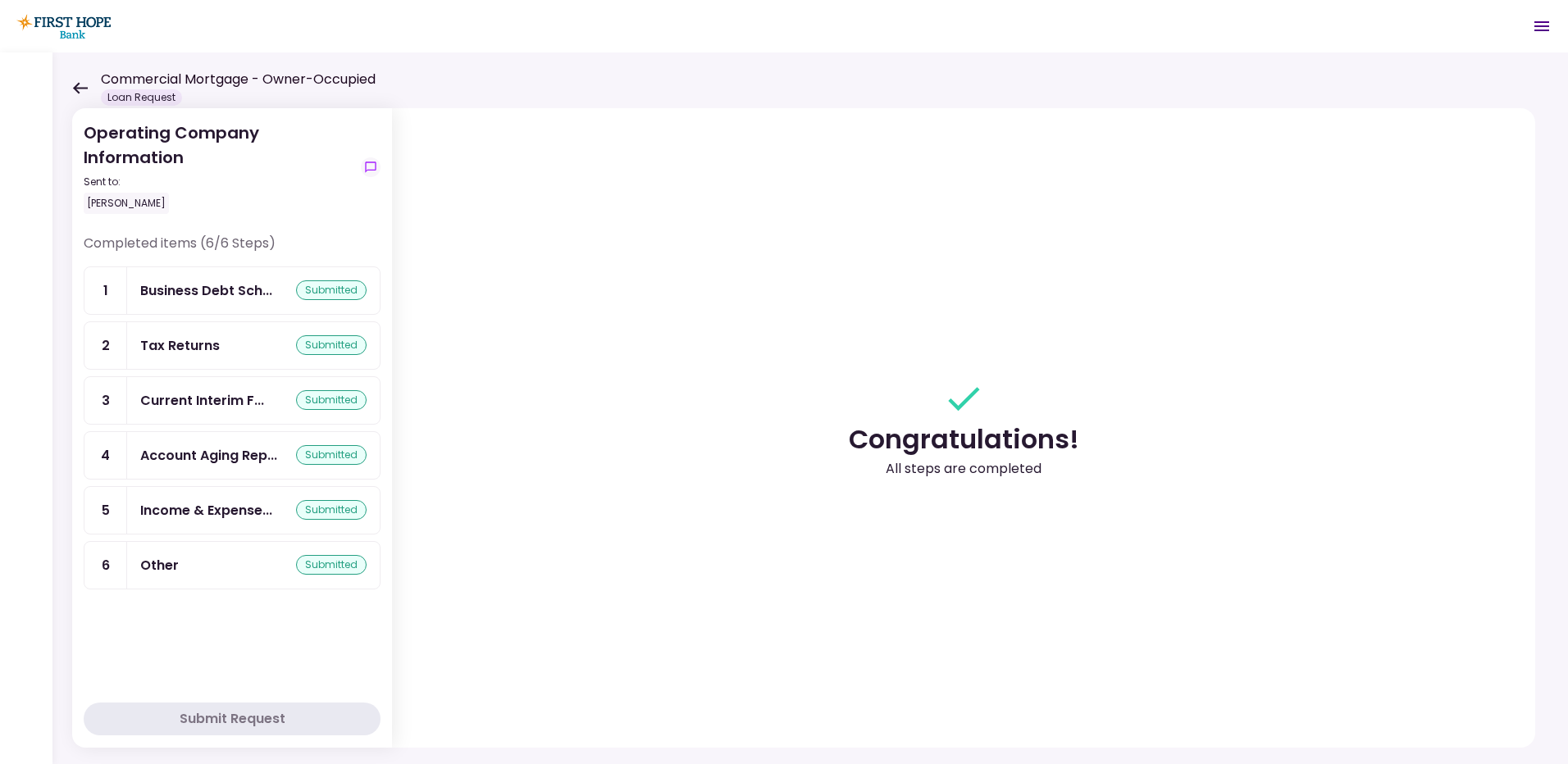
click at [80, 84] on icon at bounding box center [80, 88] width 16 height 12
